Goal: Task Accomplishment & Management: Manage account settings

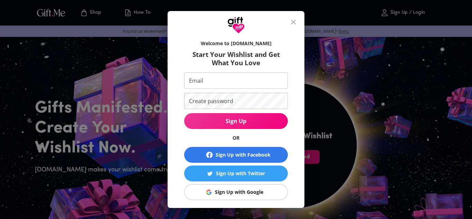
scroll to position [413, 0]
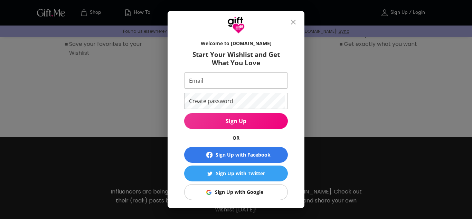
click at [293, 22] on icon "close" at bounding box center [293, 22] width 5 height 5
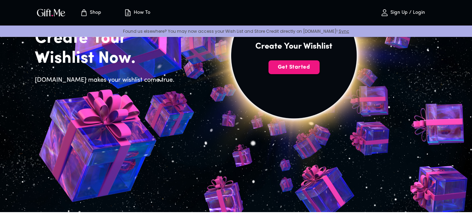
scroll to position [0, 0]
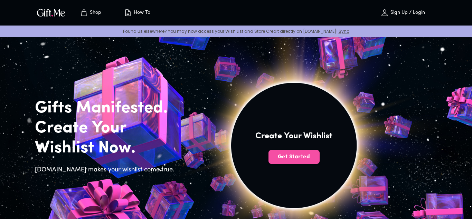
click at [294, 158] on span "Get Started" at bounding box center [294, 157] width 51 height 8
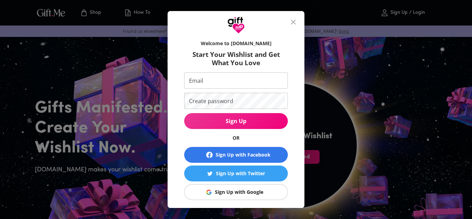
click at [245, 191] on div "Sign Up with Google" at bounding box center [239, 193] width 48 height 8
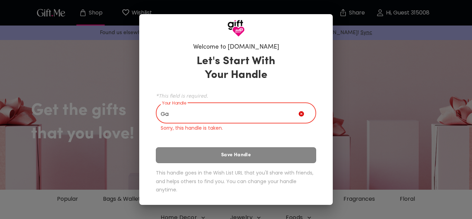
type input "G"
click at [303, 115] on icon at bounding box center [301, 114] width 5 height 5
click at [242, 115] on input "Tiwi" at bounding box center [227, 113] width 143 height 19
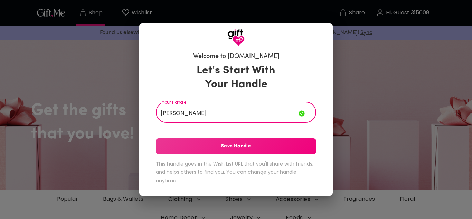
type input "Galuh Pertiwi"
click at [273, 149] on span "Save Handle" at bounding box center [236, 147] width 160 height 8
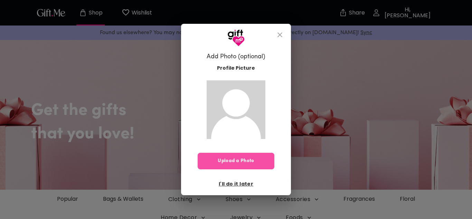
click at [248, 160] on span "Upload a Photo" at bounding box center [236, 162] width 77 height 8
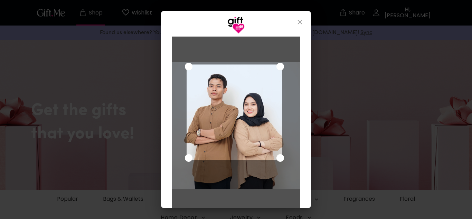
click at [236, 88] on div "Use the arrow keys to move the crop selection area" at bounding box center [235, 113] width 96 height 96
click at [252, 105] on div "Use the arrow keys to move the crop selection area" at bounding box center [235, 113] width 96 height 96
click at [297, 23] on icon "close" at bounding box center [300, 22] width 8 height 8
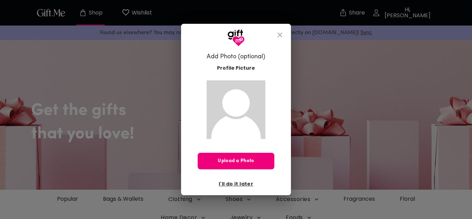
click at [241, 166] on button "Upload a Photo" at bounding box center [236, 161] width 77 height 17
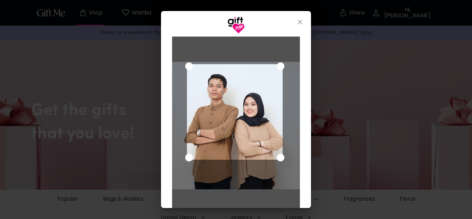
click at [226, 105] on div "Use the arrow keys to move the crop selection area" at bounding box center [235, 112] width 96 height 96
drag, startPoint x: 257, startPoint y: 20, endPoint x: 258, endPoint y: -10, distance: 29.4
click at [258, 11] on div "Cancel Save Changes" at bounding box center [236, 109] width 150 height 197
click at [242, 91] on div "Use the arrow keys to move the crop selection area" at bounding box center [235, 112] width 96 height 96
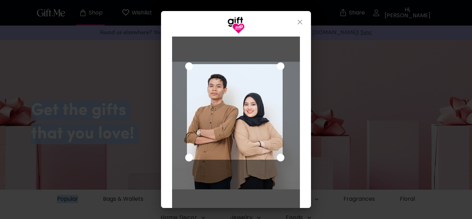
click at [242, 91] on div "Use the arrow keys to move the crop selection area" at bounding box center [235, 112] width 96 height 96
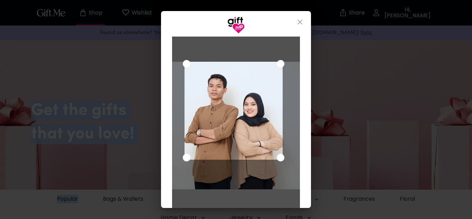
click at [175, 63] on div at bounding box center [236, 126] width 128 height 128
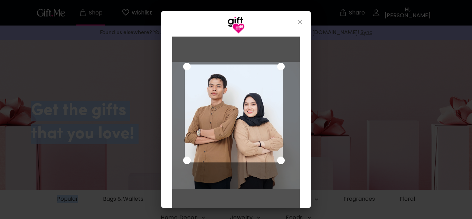
click at [247, 109] on div "Use the arrow keys to move the crop selection area" at bounding box center [234, 114] width 98 height 98
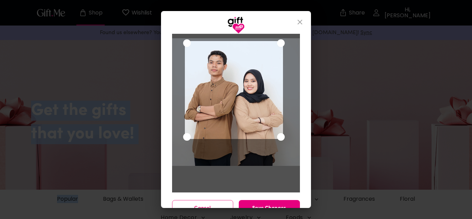
scroll to position [23, 0]
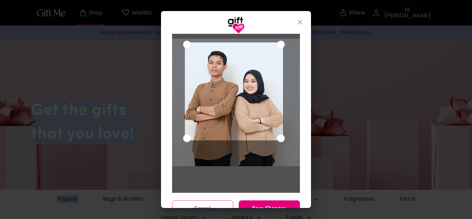
click at [260, 105] on div "Use the arrow keys to move the crop selection area" at bounding box center [234, 92] width 98 height 98
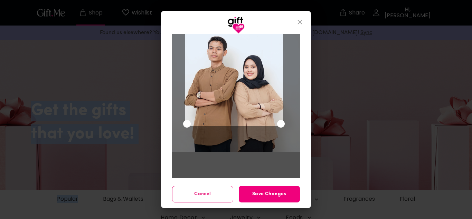
click at [271, 198] on span "Save Changes" at bounding box center [269, 195] width 61 height 8
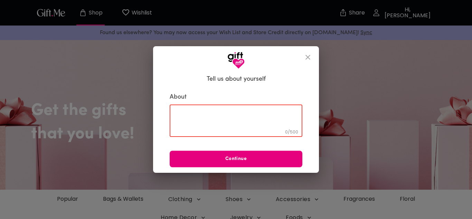
click at [203, 114] on textarea at bounding box center [236, 121] width 123 height 20
paste textarea "Today is your special day, Baby! Kuharap hatimu dipenuhi dengan sukacita dan ci…"
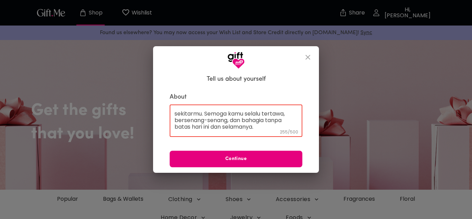
scroll to position [0, 0]
click at [176, 114] on textarea "Today is your special day, Baby! Kuharap hatimu dipenuhi dengan sukacita dan ci…" at bounding box center [236, 121] width 123 height 20
click at [240, 116] on textarea "Happy Birthday Sayang Today is your special day, Baby! Kuharap hatimu dipenuhi …" at bounding box center [236, 121] width 123 height 20
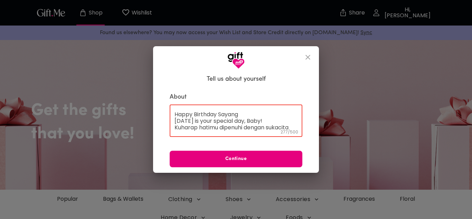
click at [245, 112] on textarea "Happy Birthday Sayang Today is your special day, Baby! Kuharap hatimu dipenuhi …" at bounding box center [236, 121] width 123 height 20
paste textarea "♡"
paste textarea "ㅤ♡"
drag, startPoint x: 204, startPoint y: 125, endPoint x: 175, endPoint y: 119, distance: 30.2
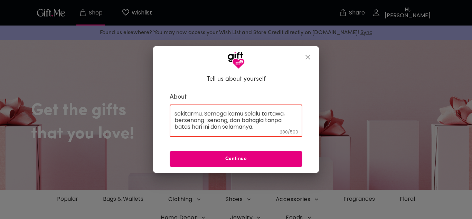
click at [175, 119] on textarea "Happy Birthday Sayang ㅤ♡ Today is your special day, Baby! Kuharap hatimu dipenu…" at bounding box center [236, 121] width 123 height 20
click at [203, 115] on textarea "Happy Birthday Sayang ㅤ♡ Today is your special day, Baby! Kuharap hatimu dipenu…" at bounding box center [236, 121] width 123 height 20
drag, startPoint x: 213, startPoint y: 120, endPoint x: 254, endPoint y: 128, distance: 42.2
click at [254, 128] on textarea "Happy Birthday Sayang ㅤ♡ Today is your special day, Baby! Selamat menjadi manus…" at bounding box center [236, 121] width 123 height 20
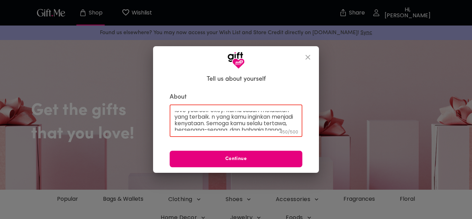
scroll to position [49, 0]
drag, startPoint x: 231, startPoint y: 126, endPoint x: 212, endPoint y: 119, distance: 20.7
click at [212, 119] on textarea "Happy Birthday Sayang ㅤ♡ Today is your special day, Baby! Selamat menjadi manus…" at bounding box center [236, 121] width 123 height 20
click at [262, 129] on textarea "Happy Birthday Sayang ㅤ♡ Today is your special day, Baby! Selamat menjadi manus…" at bounding box center [236, 121] width 123 height 20
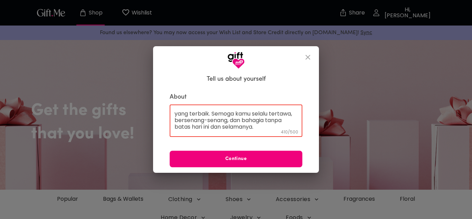
type textarea "Happy Birthday Sayang ㅤ♡ Today is your special day, Baby! Selamat menjadi manus…"
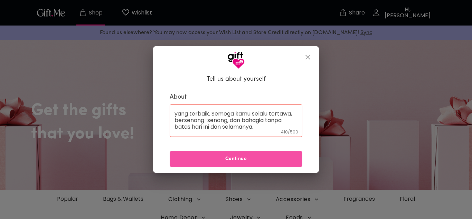
click at [256, 163] on span "Continue" at bounding box center [236, 160] width 133 height 8
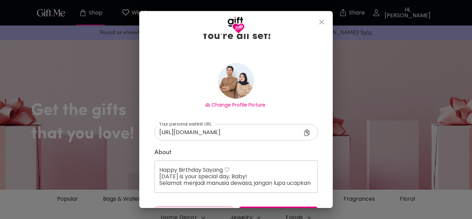
scroll to position [43, 0]
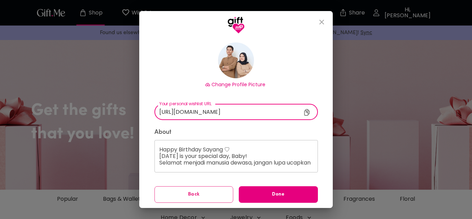
drag, startPoint x: 242, startPoint y: 112, endPoint x: 203, endPoint y: 112, distance: 38.4
click at [203, 112] on input "https://gift.me/galuh_pertiwi" at bounding box center [233, 112] width 158 height 16
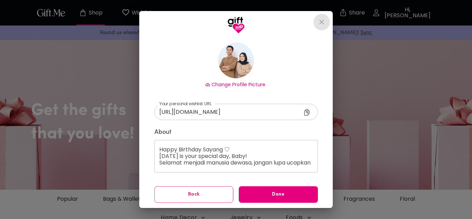
click at [324, 21] on icon "close" at bounding box center [322, 22] width 8 height 8
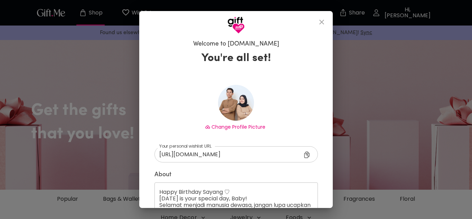
scroll to position [43, 0]
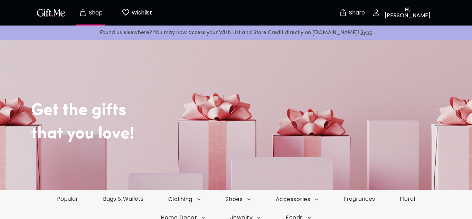
click at [360, 30] on link "Sync" at bounding box center [366, 33] width 12 height 6
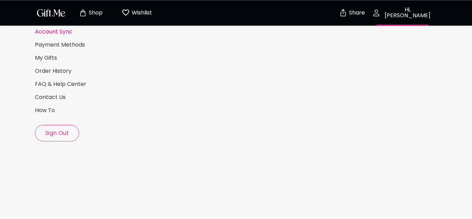
scroll to position [77, 0]
click at [63, 139] on button "Sign Out" at bounding box center [57, 133] width 44 height 17
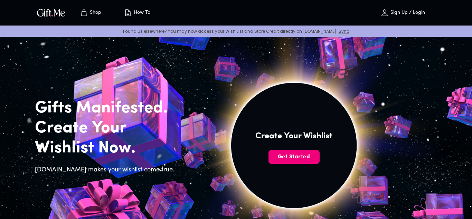
click at [297, 157] on span "Get Started" at bounding box center [294, 157] width 51 height 8
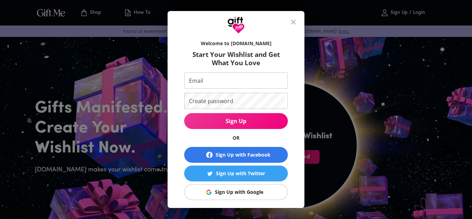
click at [251, 188] on button "Sign Up with Google" at bounding box center [236, 193] width 104 height 16
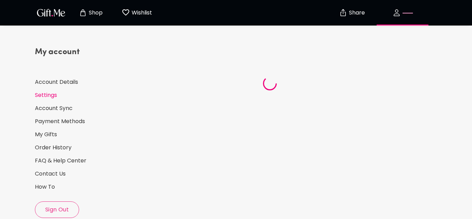
scroll to position [14, 0]
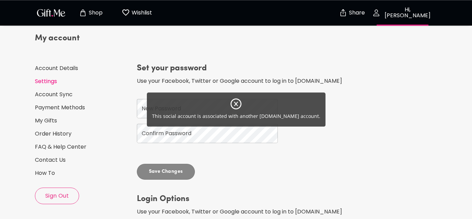
click at [240, 102] on icon at bounding box center [236, 104] width 12 height 12
click at [236, 105] on icon at bounding box center [236, 104] width 12 height 12
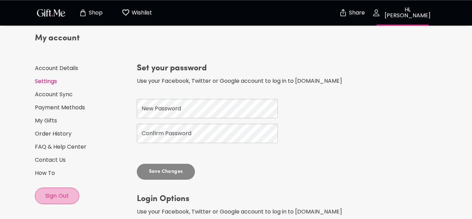
click at [58, 203] on button "Sign Out" at bounding box center [57, 196] width 44 height 17
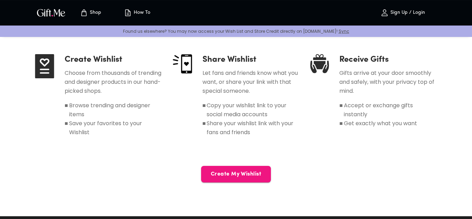
scroll to position [360, 0]
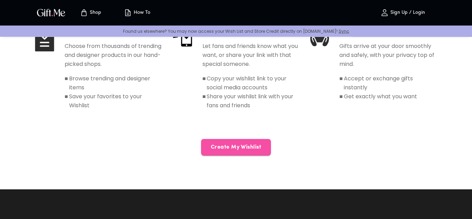
click at [243, 147] on span "Create My Wishlist" at bounding box center [236, 148] width 70 height 8
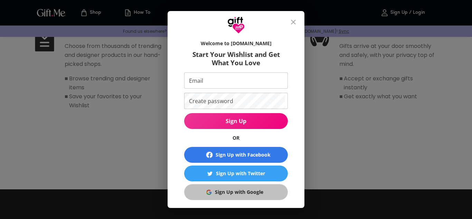
click at [237, 195] on div "Sign Up with Google" at bounding box center [239, 193] width 48 height 8
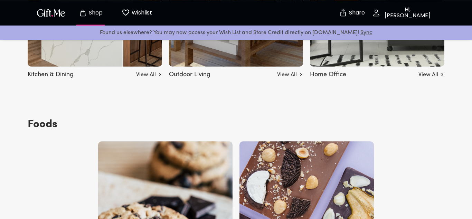
scroll to position [2593, 0]
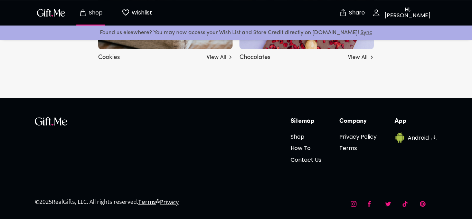
click at [144, 18] on button "Wishlist 0" at bounding box center [137, 13] width 38 height 22
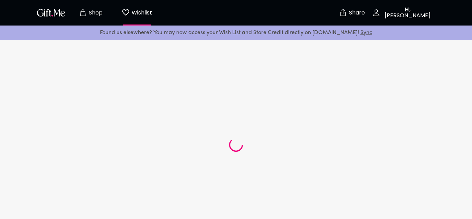
click at [141, 15] on p "Wishlist" at bounding box center [141, 12] width 22 height 9
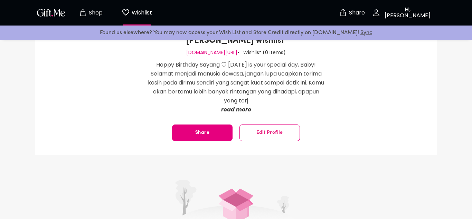
scroll to position [98, 0]
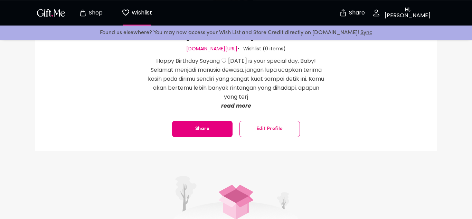
click at [324, 117] on div "Galuh Pertiwi's Wishlist gift.me/galuh_pertiwi • Wishlist ( 0 items ) Happy Bir…" at bounding box center [236, 54] width 402 height 195
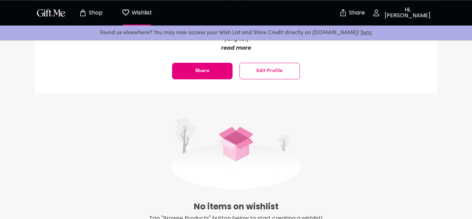
scroll to position [155, 0]
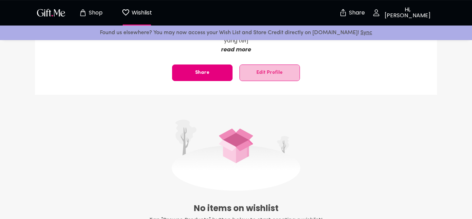
click at [278, 73] on span "Edit Profile" at bounding box center [270, 73] width 60 height 0
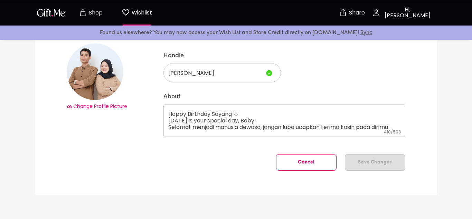
scroll to position [40, 0]
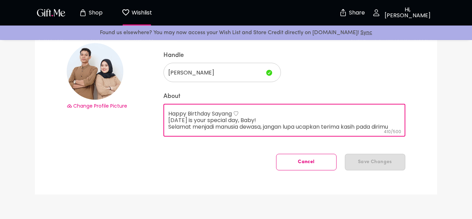
click at [320, 126] on textarea "Happy Birthday Sayang ㅤ♡ [DATE] is your special day, Baby! Selamat menjadi manu…" at bounding box center [284, 121] width 232 height 20
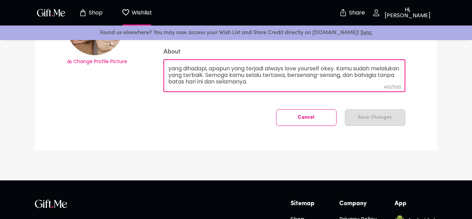
scroll to position [85, 0]
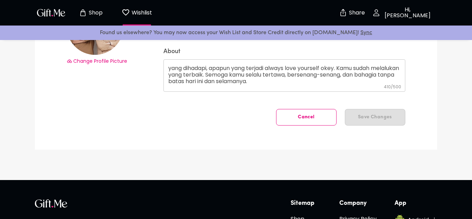
click at [362, 119] on div "Cancel Save Changes" at bounding box center [284, 117] width 242 height 17
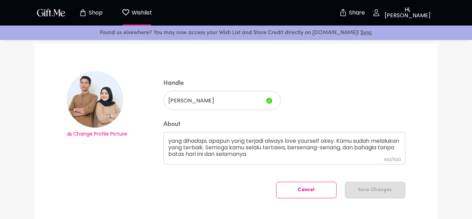
scroll to position [0, 0]
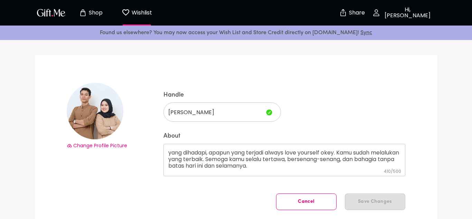
click at [264, 117] on div "Galuh Pertiwi ​" at bounding box center [222, 112] width 118 height 19
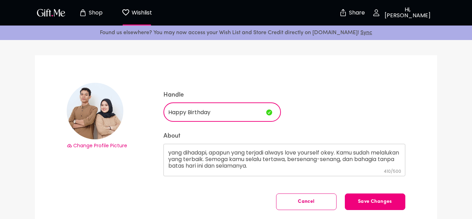
type input "Happy Birthday"
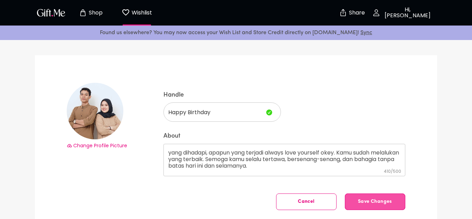
click at [371, 199] on button "Save Changes" at bounding box center [375, 202] width 60 height 17
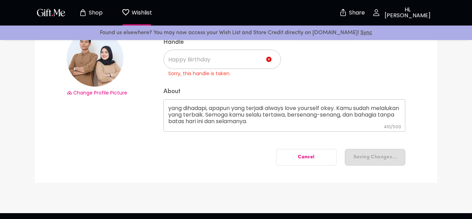
scroll to position [109, 0]
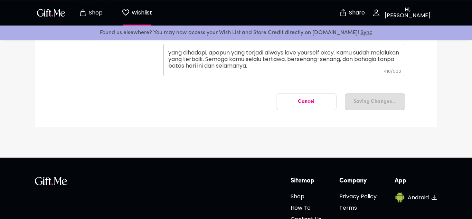
click at [306, 100] on div "Cancel Saving Changes..." at bounding box center [284, 102] width 242 height 17
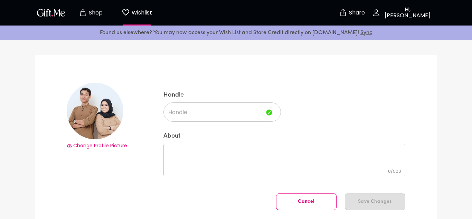
type input "[PERSON_NAME]"
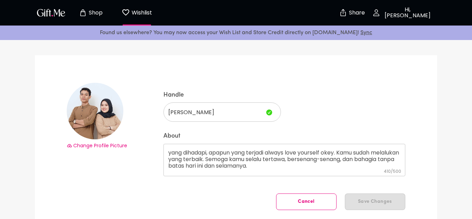
click at [103, 144] on span "Change Profile Picture" at bounding box center [100, 145] width 54 height 7
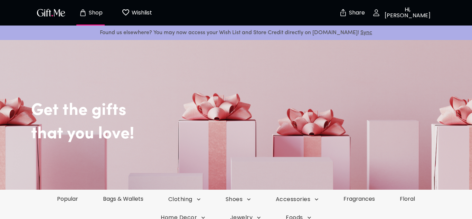
click at [135, 16] on p "Wishlist" at bounding box center [141, 12] width 22 height 9
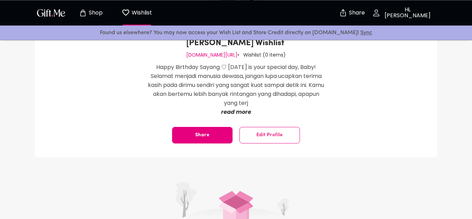
scroll to position [93, 0]
click at [210, 141] on button "Share" at bounding box center [202, 135] width 60 height 17
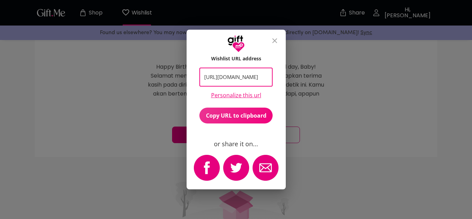
click at [250, 77] on input "[URL][DOMAIN_NAME]" at bounding box center [232, 77] width 66 height 19
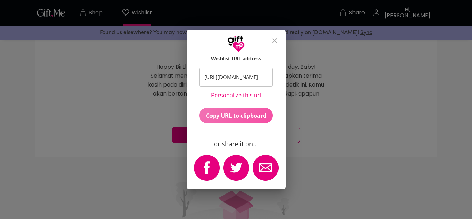
click at [260, 118] on span "Copy URL to clipboard" at bounding box center [235, 116] width 73 height 8
click at [310, 144] on div "Wishlist URL address https://gift.me/galuh_pertiwi ​ Personalize this url Copy …" at bounding box center [236, 109] width 472 height 219
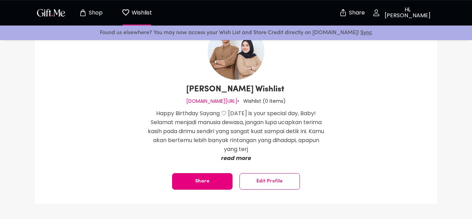
scroll to position [0, 0]
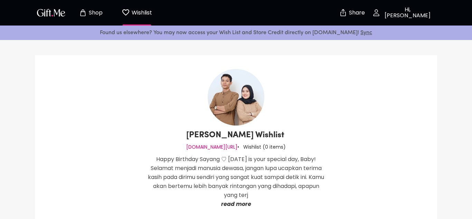
click at [87, 12] on p "Shop" at bounding box center [95, 13] width 16 height 6
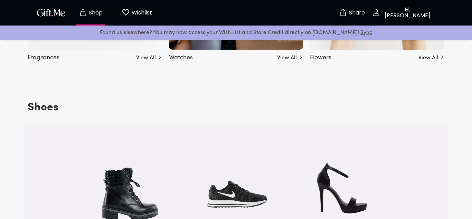
scroll to position [882, 0]
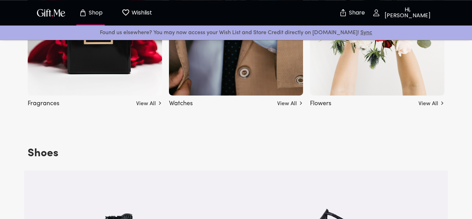
click at [360, 35] on link "Sync" at bounding box center [366, 33] width 12 height 6
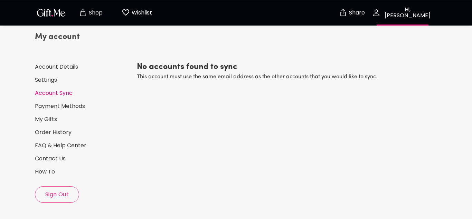
scroll to position [16, 0]
click at [60, 89] on div "My account Account Details Settings Account Sync Payment Methods My Gifts Order…" at bounding box center [83, 117] width 96 height 172
click at [62, 91] on link "Account Sync" at bounding box center [83, 93] width 96 height 8
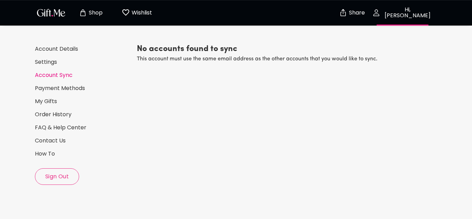
scroll to position [35, 0]
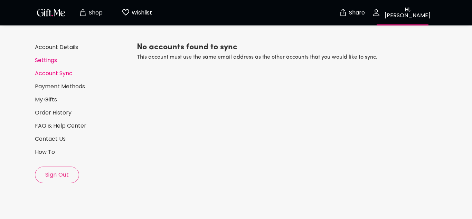
click at [46, 64] on link "Settings" at bounding box center [83, 61] width 96 height 8
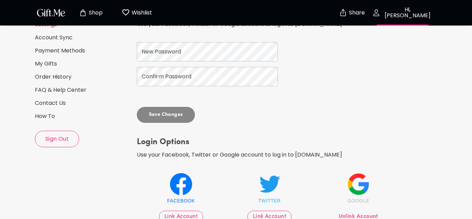
scroll to position [71, 0]
click at [70, 137] on span "Sign Out" at bounding box center [57, 139] width 44 height 8
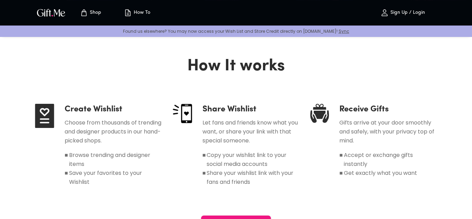
scroll to position [334, 0]
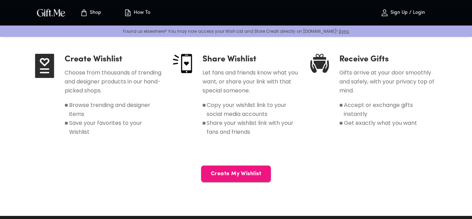
click at [360, 61] on h4 "Receive Gifts" at bounding box center [388, 59] width 98 height 11
click at [246, 170] on span "Create My Wishlist" at bounding box center [236, 174] width 70 height 8
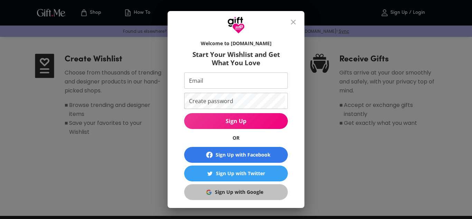
click at [254, 189] on div "Sign Up with Google" at bounding box center [239, 193] width 48 height 8
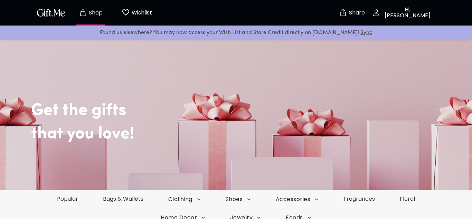
scroll to position [53, 0]
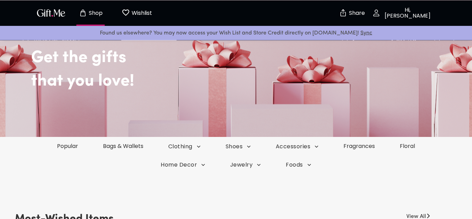
click at [415, 17] on p "Hi, Galuh Pertiwi" at bounding box center [407, 13] width 53 height 12
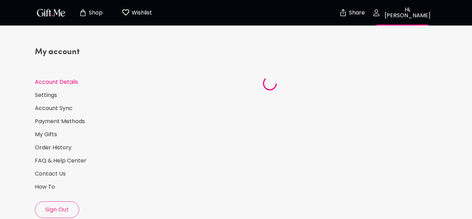
select select "US"
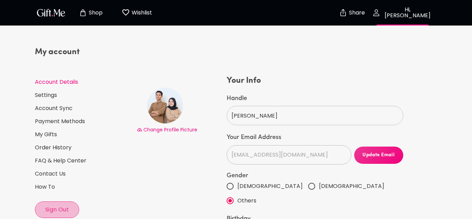
click at [53, 209] on span "Sign Out" at bounding box center [57, 210] width 44 height 8
